Goal: Transaction & Acquisition: Obtain resource

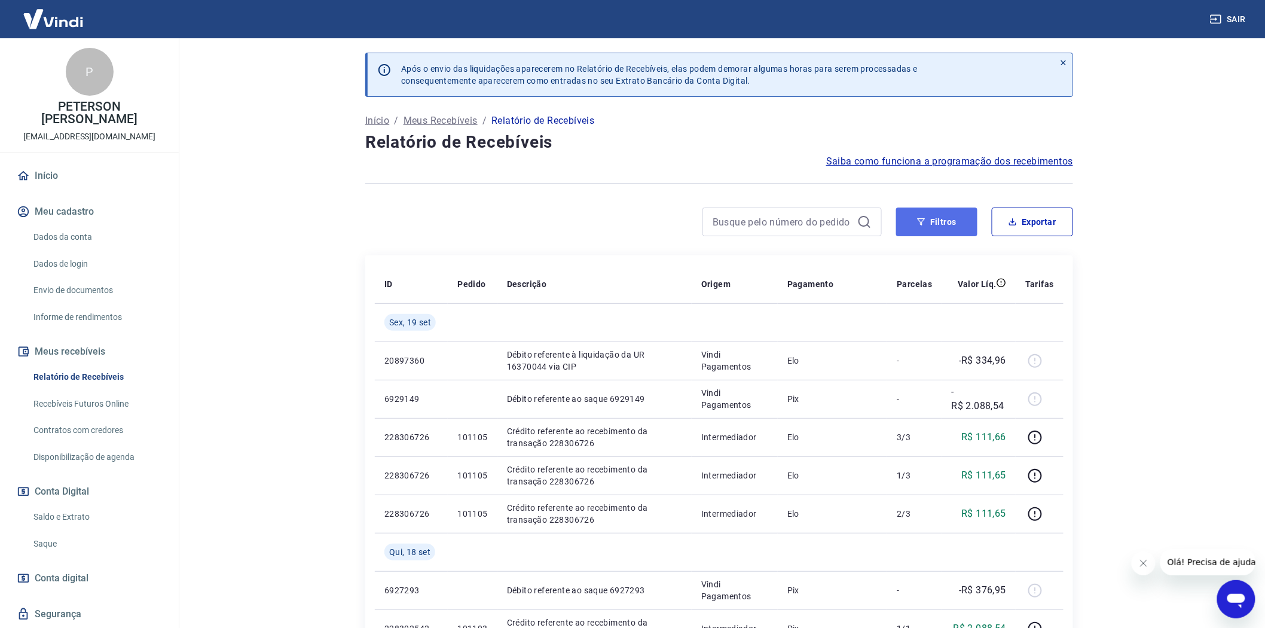
click at [943, 222] on button "Filtros" at bounding box center [936, 221] width 81 height 29
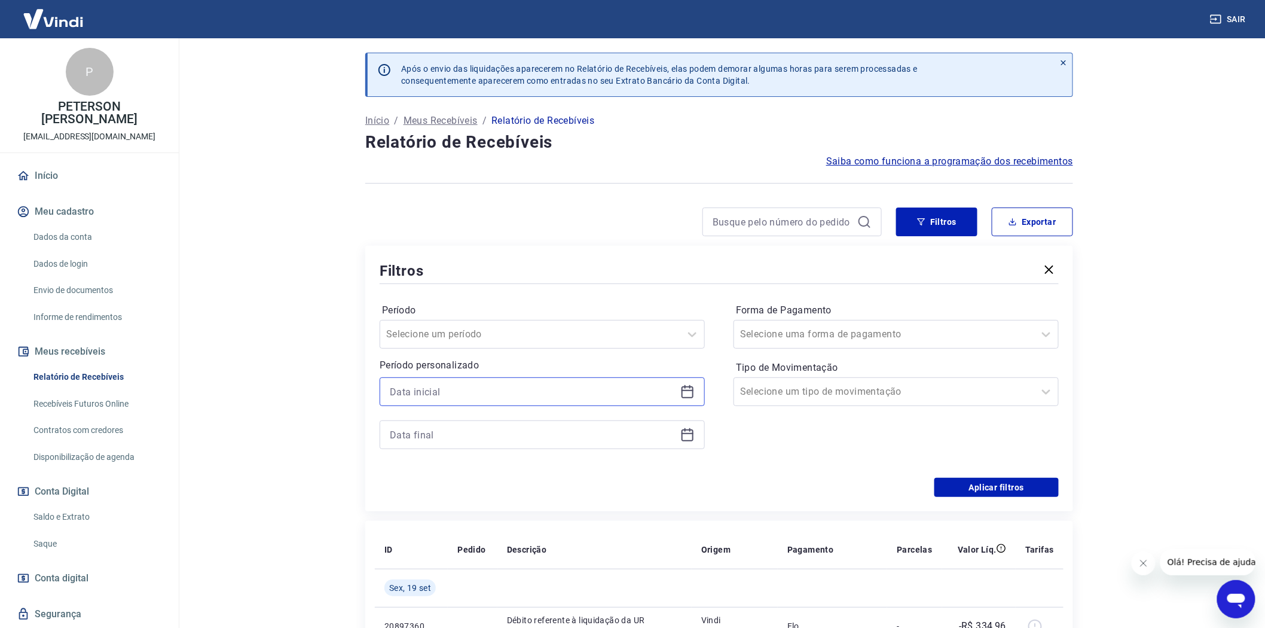
click at [408, 392] on input at bounding box center [533, 392] width 286 height 18
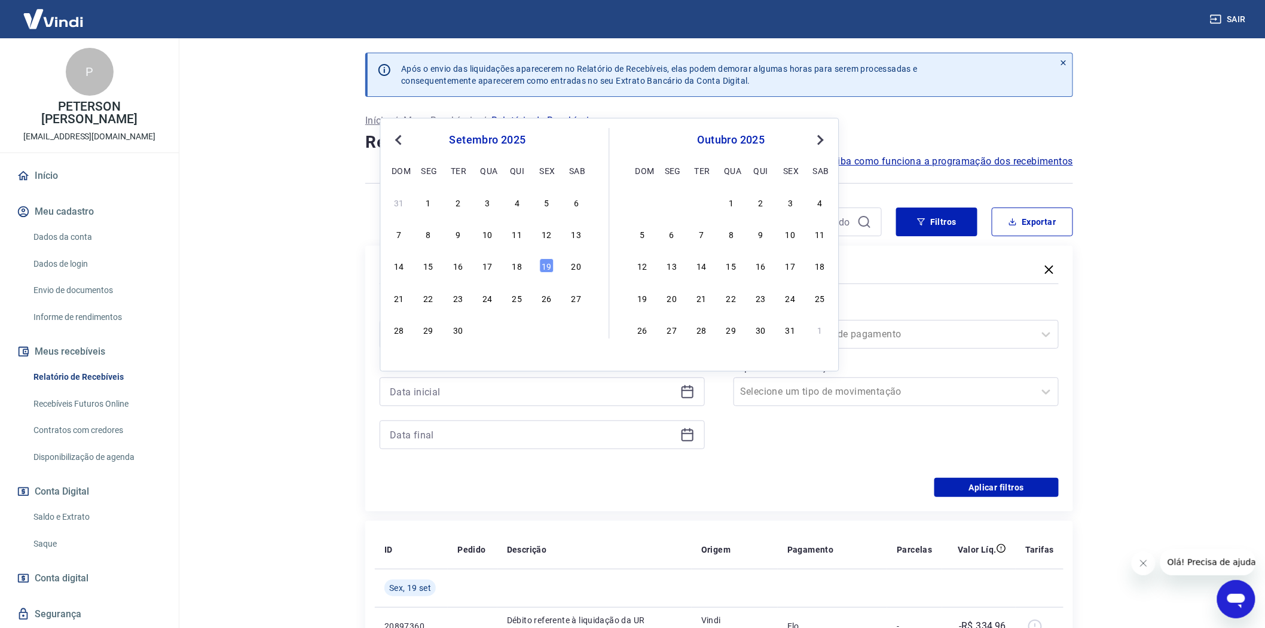
click at [521, 257] on div "14 15 16 17 18 19 20" at bounding box center [487, 265] width 195 height 17
click at [512, 266] on div "18" at bounding box center [517, 266] width 14 height 14
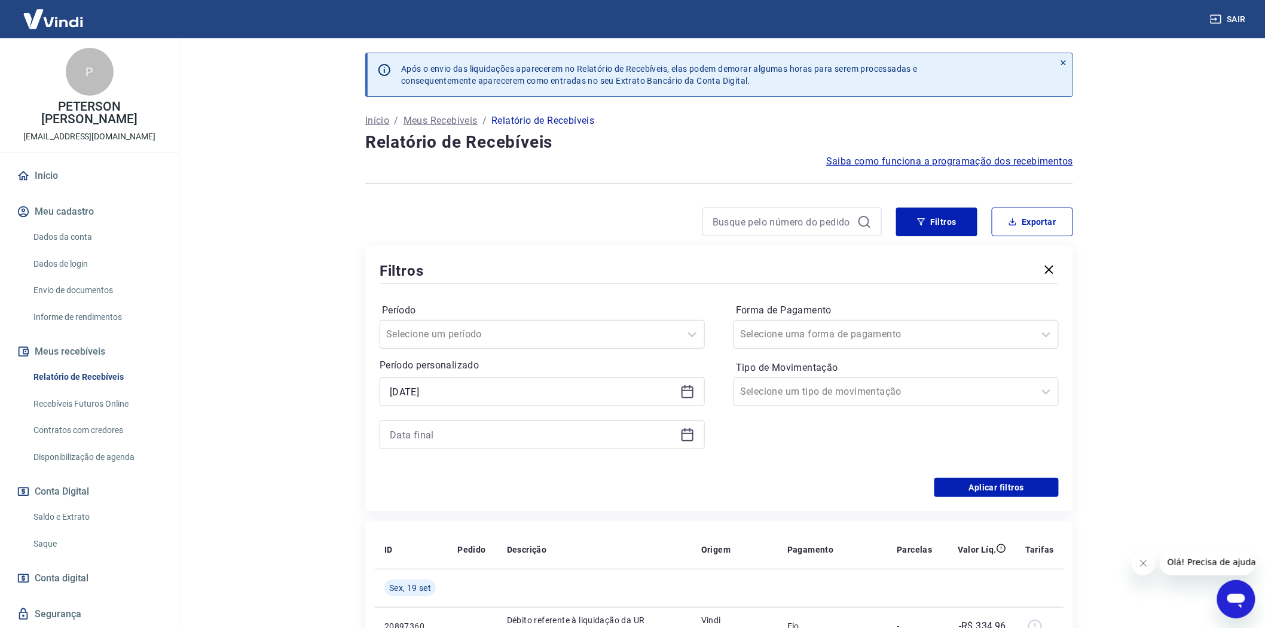
type input "[DATE]"
click at [411, 442] on input at bounding box center [533, 435] width 286 height 18
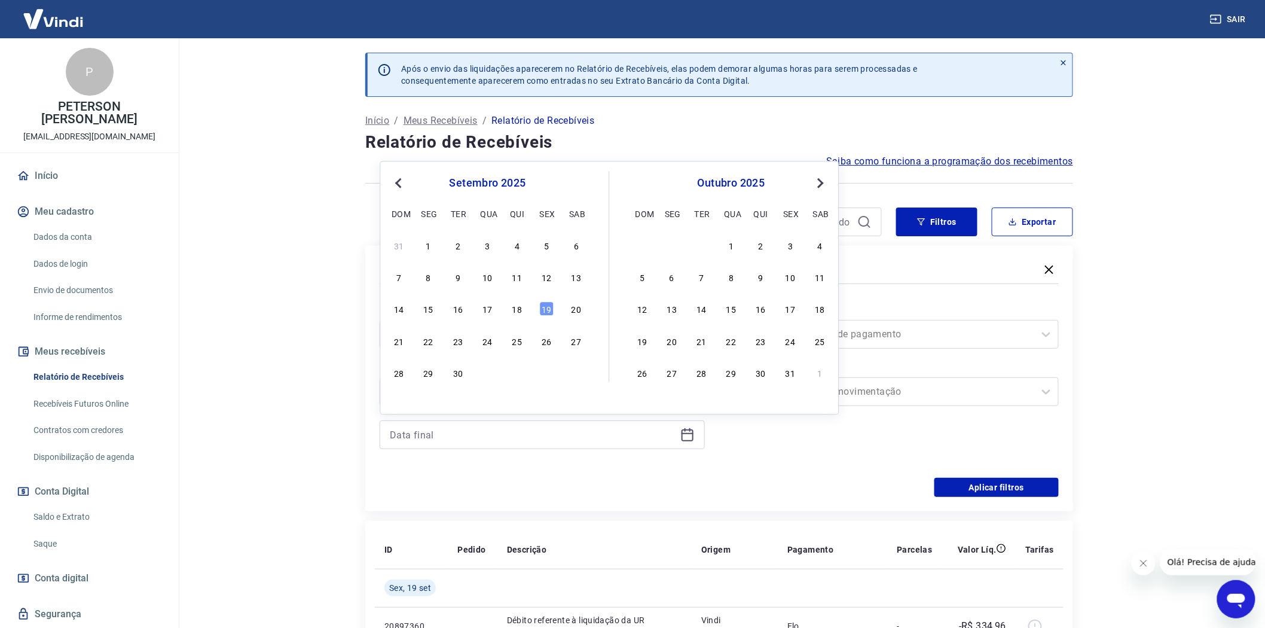
click at [545, 306] on div "19" at bounding box center [547, 309] width 14 height 14
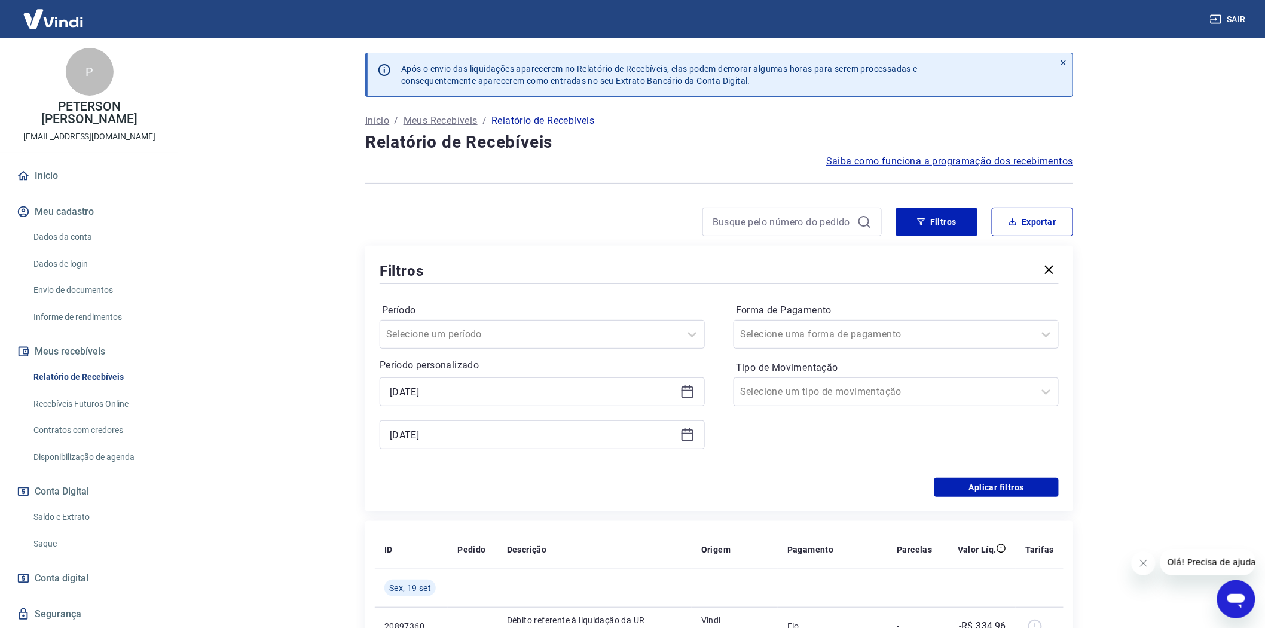
type input "[DATE]"
click at [1003, 485] on button "Aplicar filtros" at bounding box center [996, 487] width 124 height 19
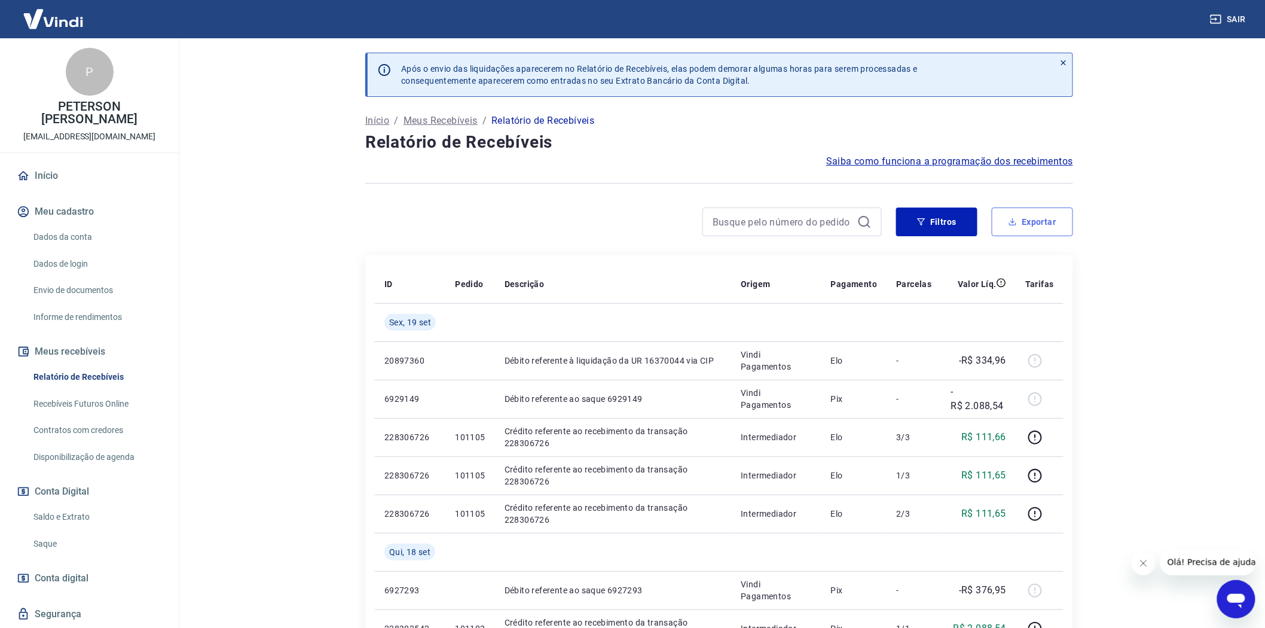
click at [1038, 222] on button "Exportar" at bounding box center [1032, 221] width 81 height 29
type input "[DATE]"
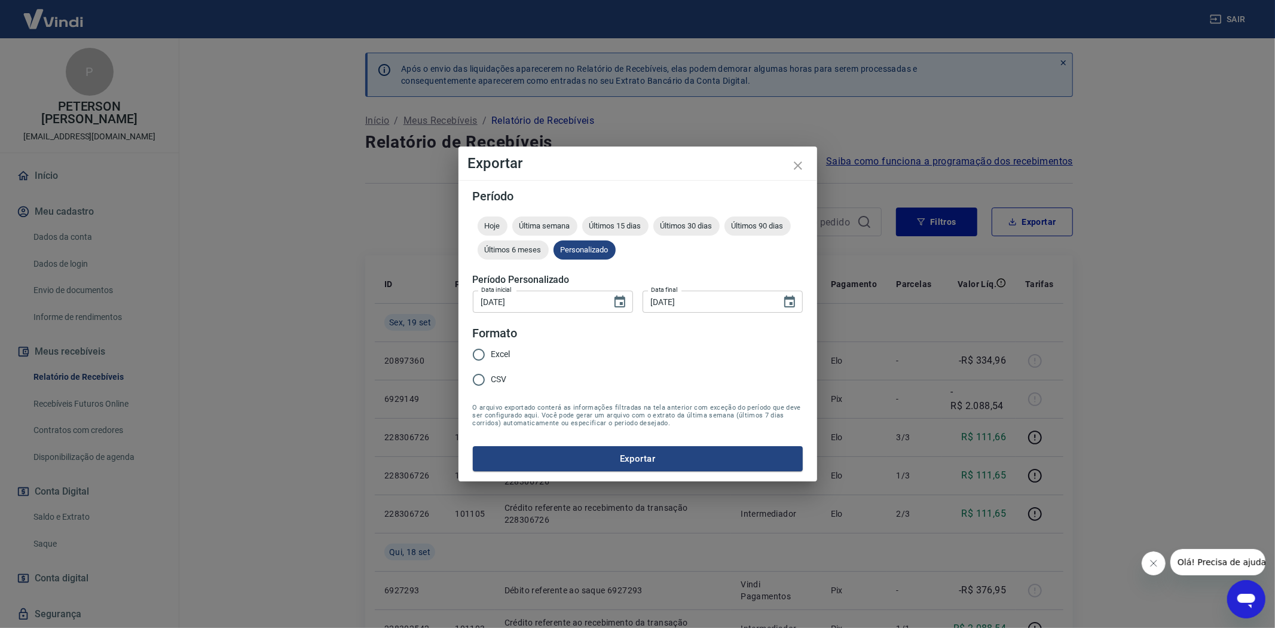
click at [479, 352] on input "Excel" at bounding box center [478, 354] width 25 height 25
radio input "true"
click at [640, 457] on button "Exportar" at bounding box center [638, 458] width 330 height 25
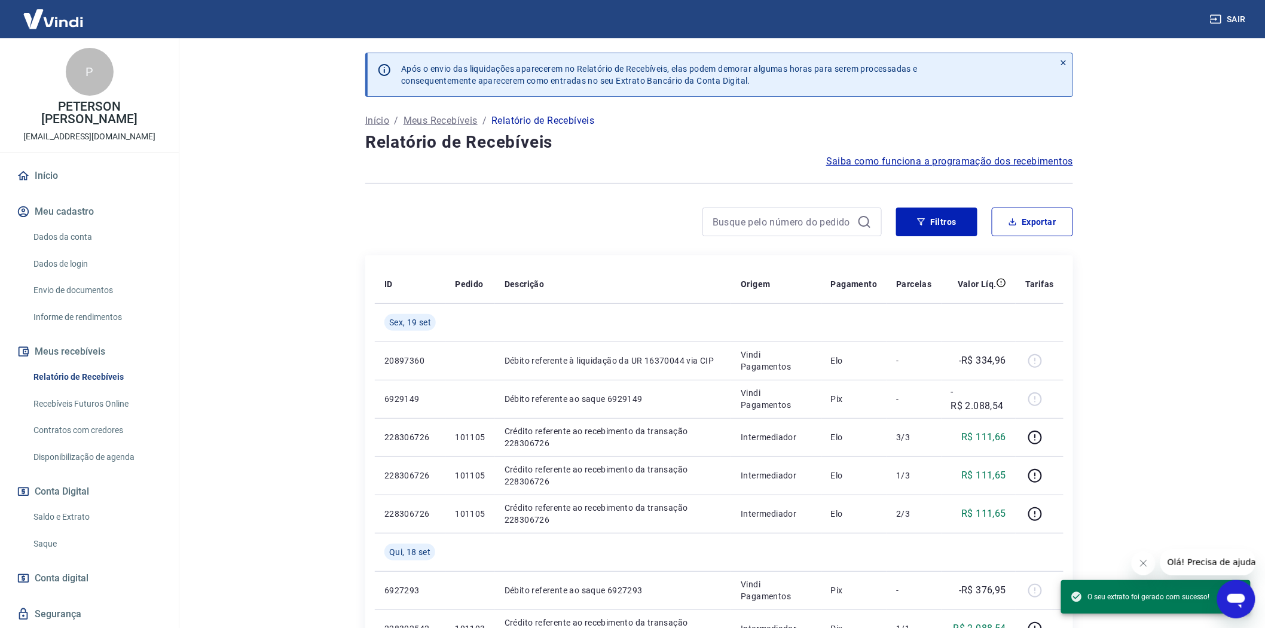
drag, startPoint x: 42, startPoint y: 517, endPoint x: 201, endPoint y: 527, distance: 159.3
click at [42, 517] on link "Saldo e Extrato" at bounding box center [97, 517] width 136 height 25
